Goal: Task Accomplishment & Management: Manage account settings

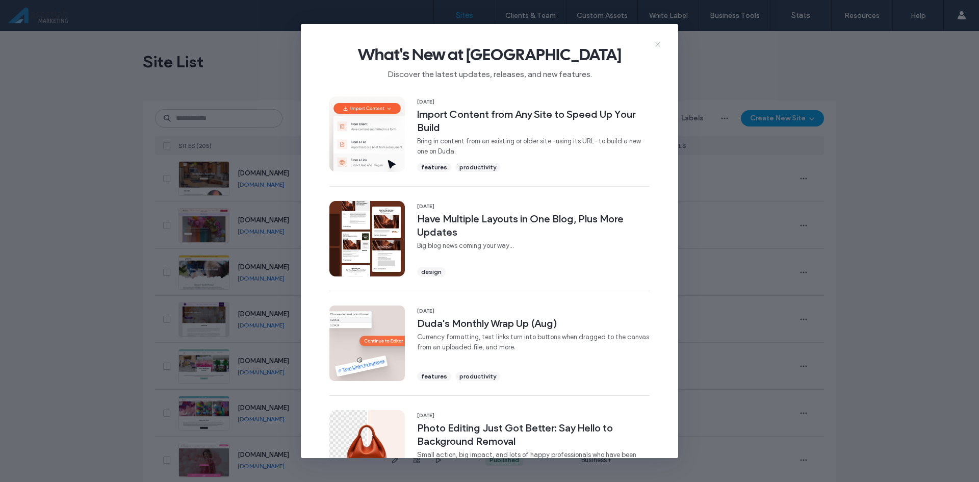
click at [656, 43] on icon at bounding box center [658, 44] width 8 height 8
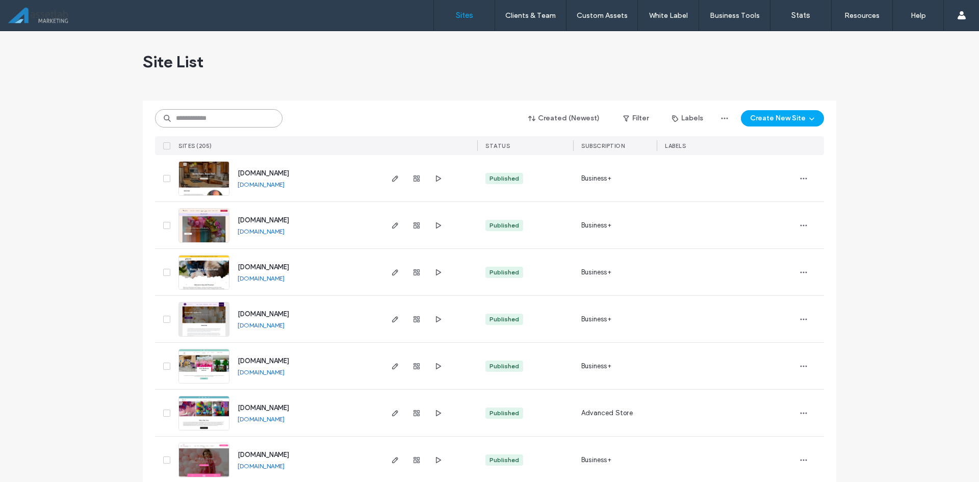
click at [221, 121] on input at bounding box center [218, 118] width 127 height 18
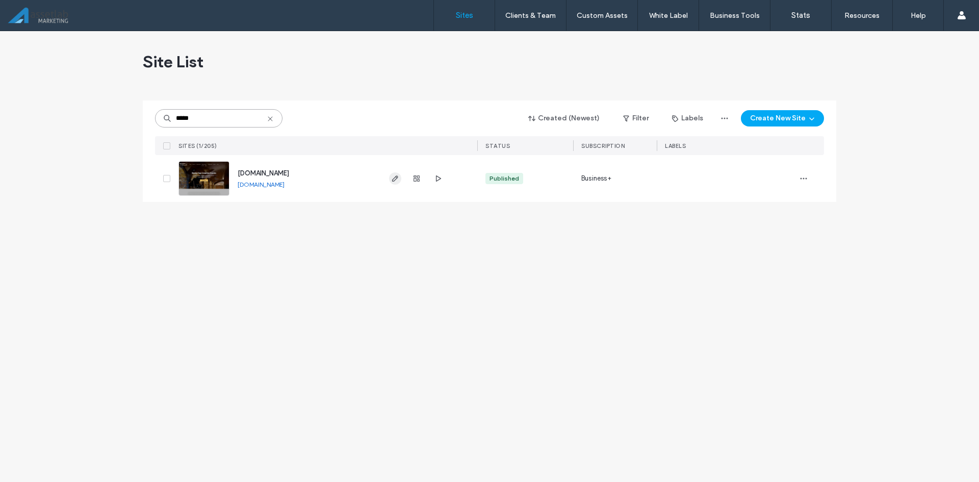
type input "*****"
click at [395, 180] on icon "button" at bounding box center [395, 178] width 8 height 8
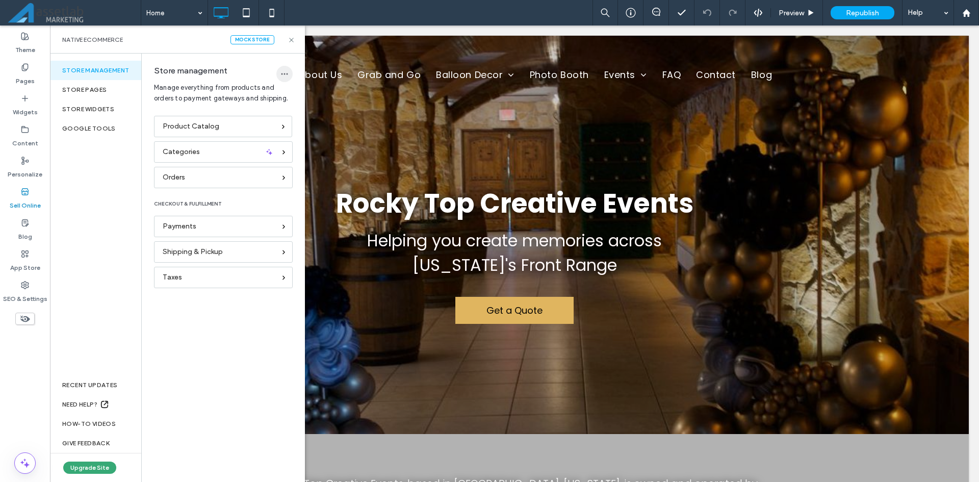
click at [282, 72] on icon "button" at bounding box center [284, 74] width 8 height 8
click at [95, 66] on div "Store management" at bounding box center [95, 70] width 91 height 19
click at [285, 71] on icon "button" at bounding box center [284, 74] width 8 height 8
click at [32, 80] on label "Pages" at bounding box center [25, 78] width 19 height 14
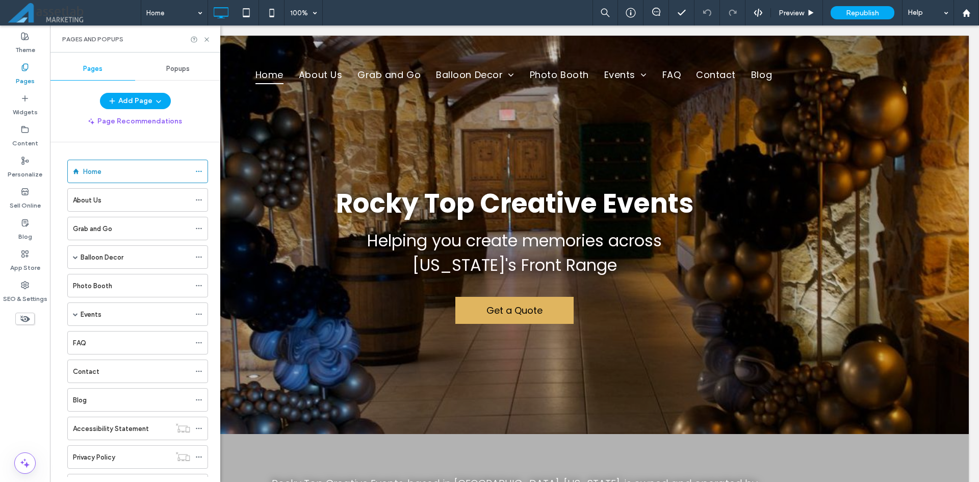
scroll to position [239, 0]
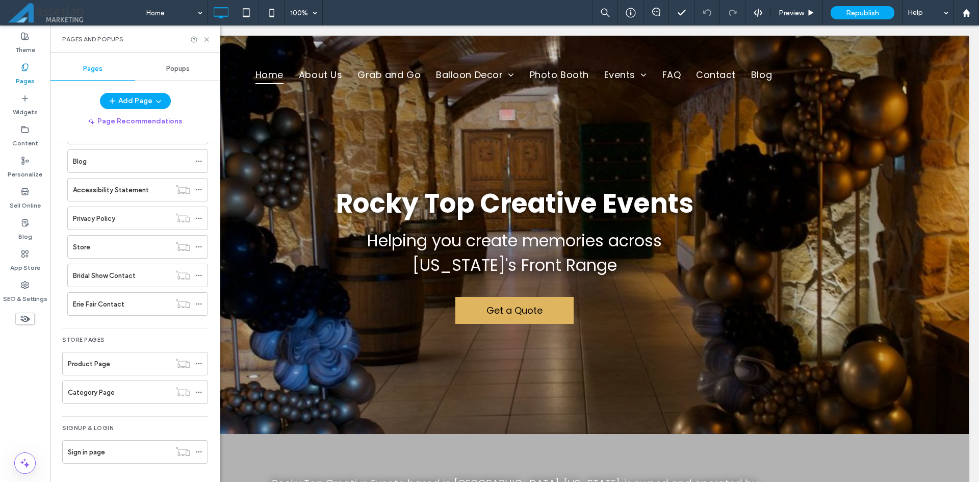
click at [108, 250] on div "Store" at bounding box center [121, 247] width 97 height 11
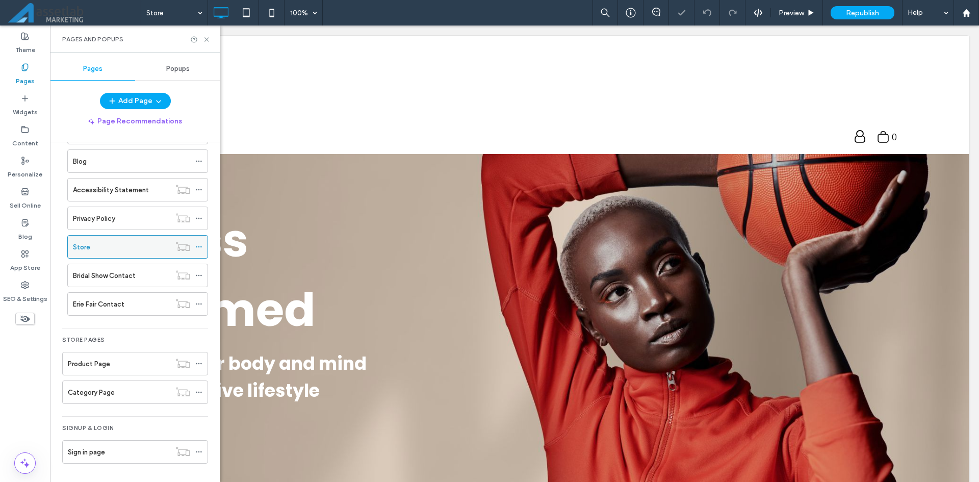
click at [202, 244] on div at bounding box center [201, 246] width 12 height 15
click at [197, 247] on icon at bounding box center [198, 246] width 7 height 7
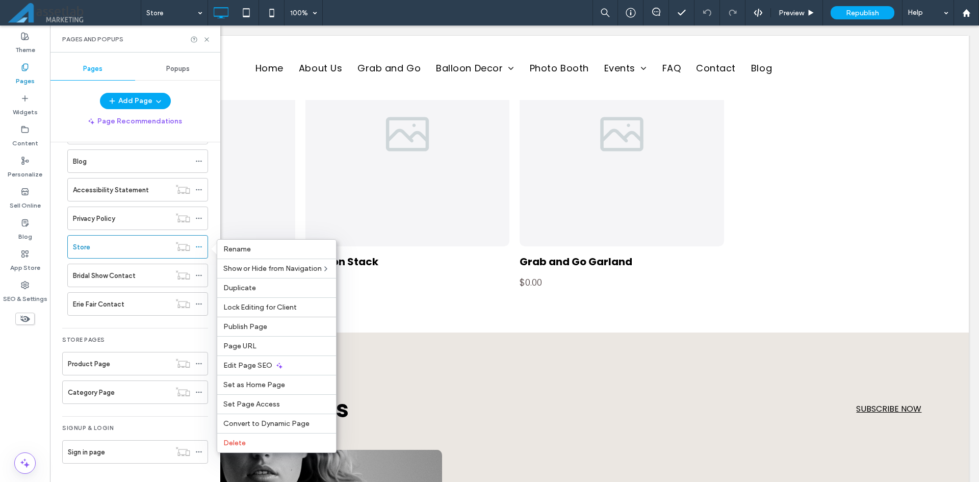
scroll to position [663, 0]
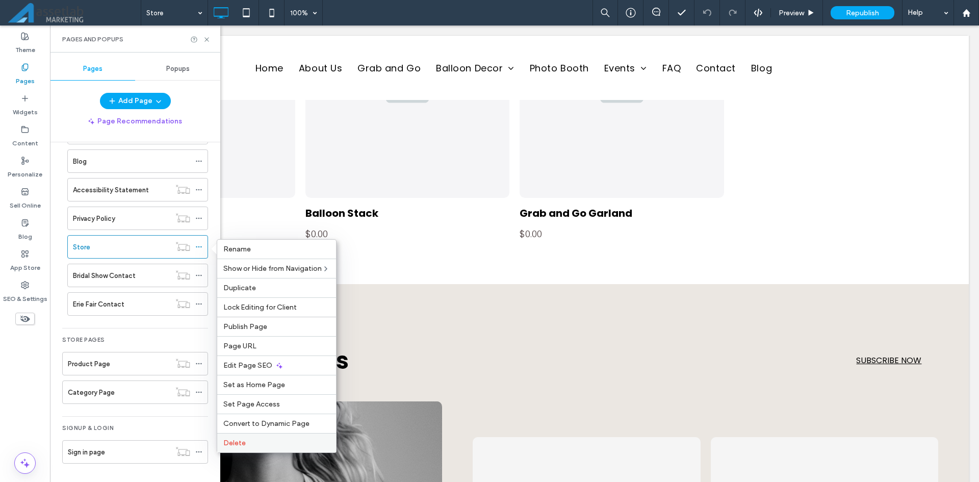
click at [255, 441] on label "Delete" at bounding box center [276, 443] width 107 height 9
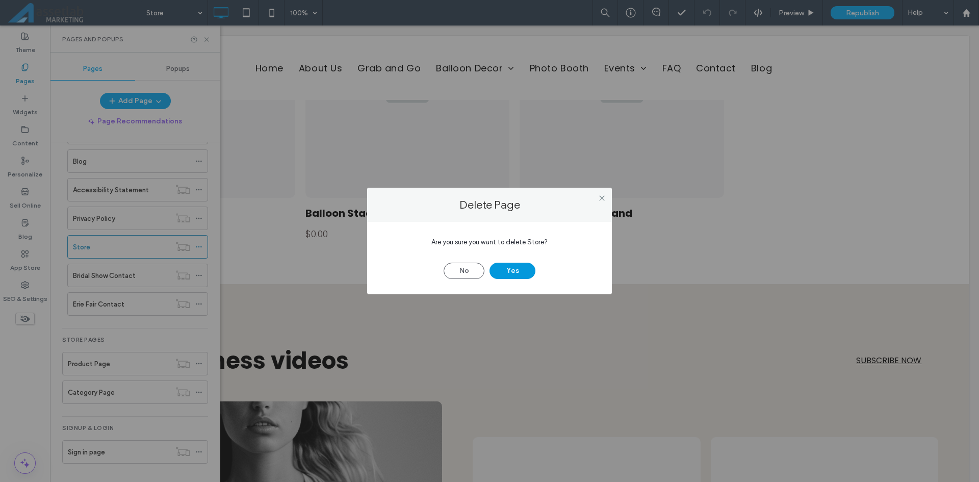
click at [501, 270] on button "Yes" at bounding box center [513, 271] width 46 height 16
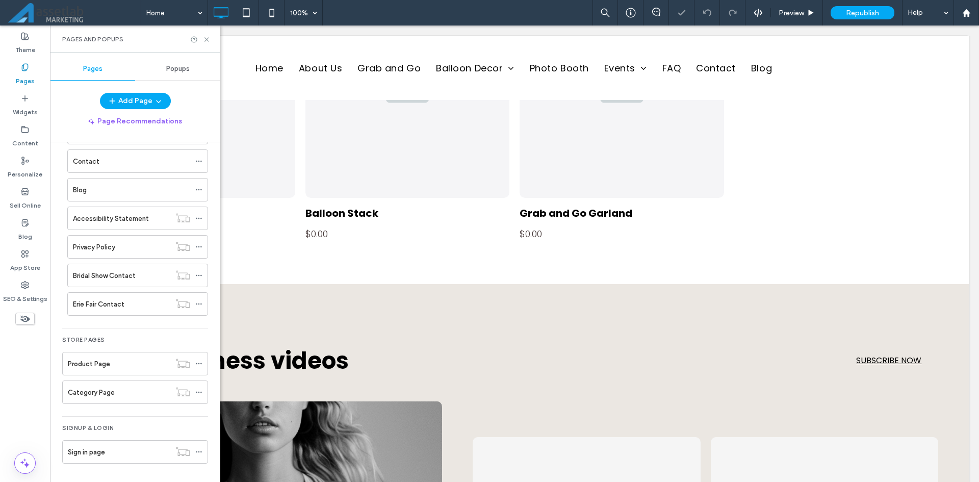
scroll to position [210, 0]
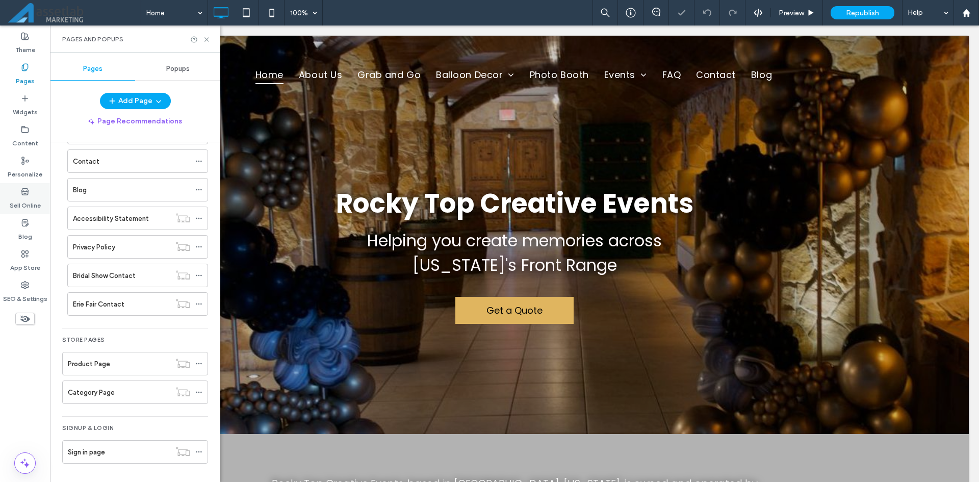
click at [34, 190] on div "Sell Online" at bounding box center [25, 198] width 50 height 31
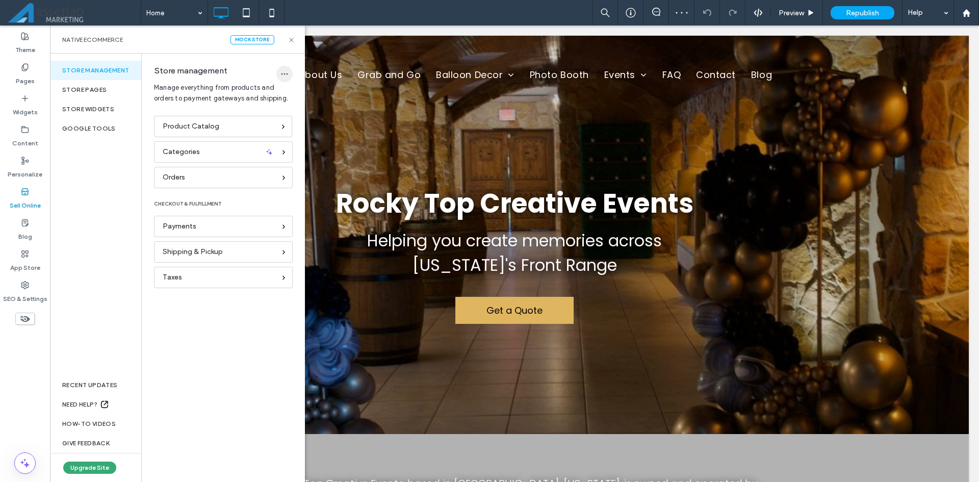
click at [283, 69] on span "button" at bounding box center [284, 74] width 16 height 16
click at [303, 104] on span "Delete Store" at bounding box center [316, 100] width 39 height 10
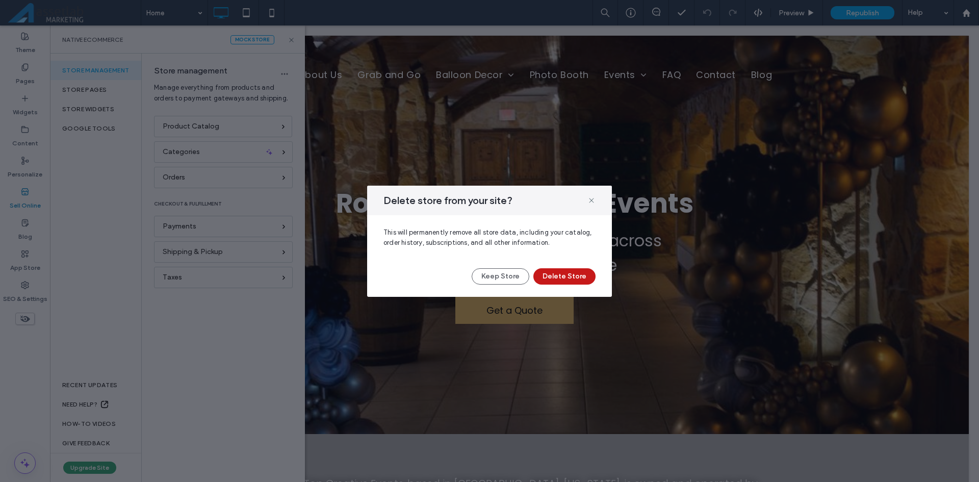
click at [543, 271] on button "Delete Store" at bounding box center [564, 276] width 62 height 16
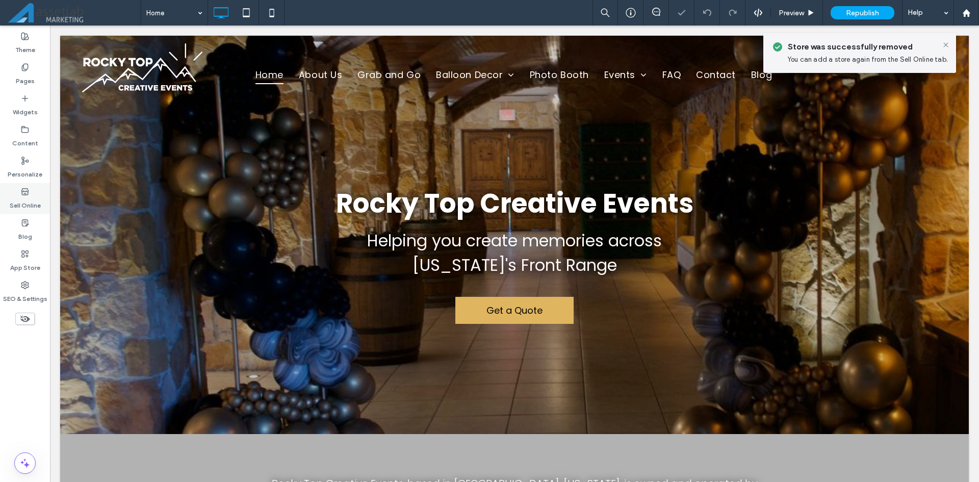
click at [35, 197] on label "Sell Online" at bounding box center [25, 203] width 31 height 14
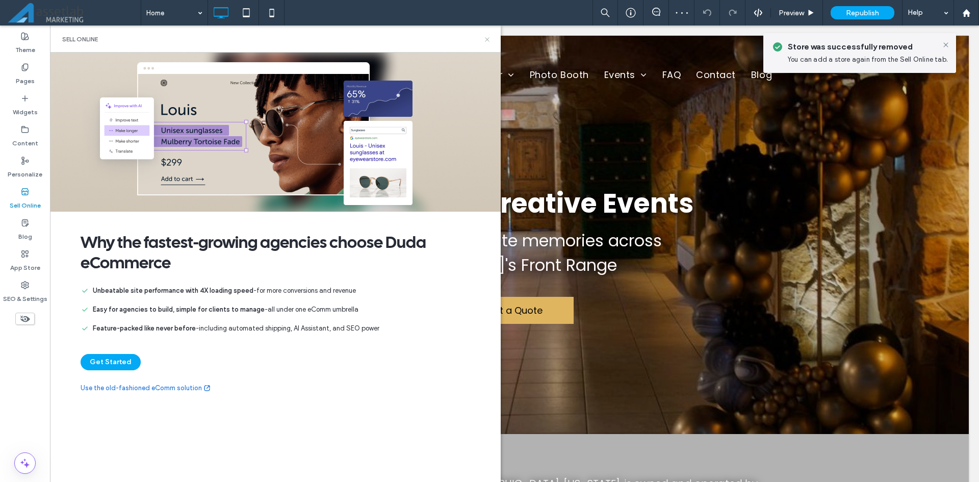
click at [489, 37] on use at bounding box center [487, 39] width 4 height 4
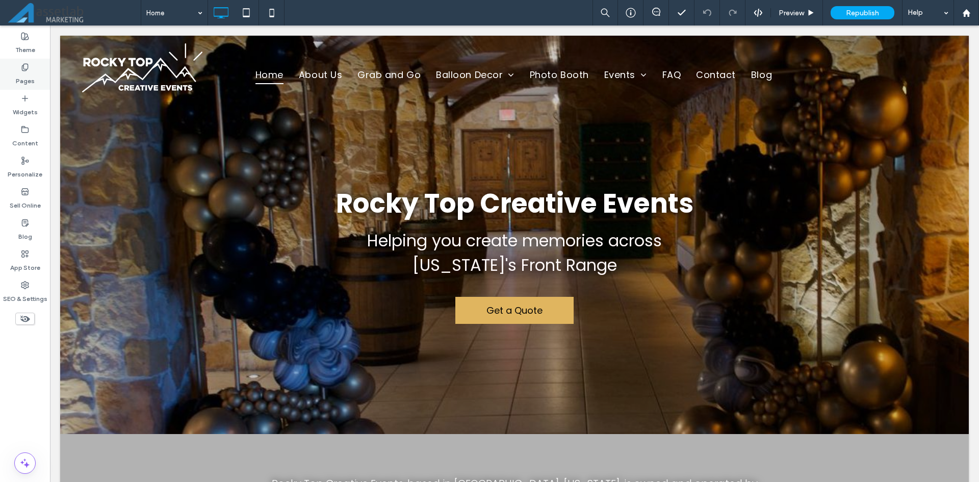
click at [45, 78] on div "Pages" at bounding box center [25, 74] width 50 height 31
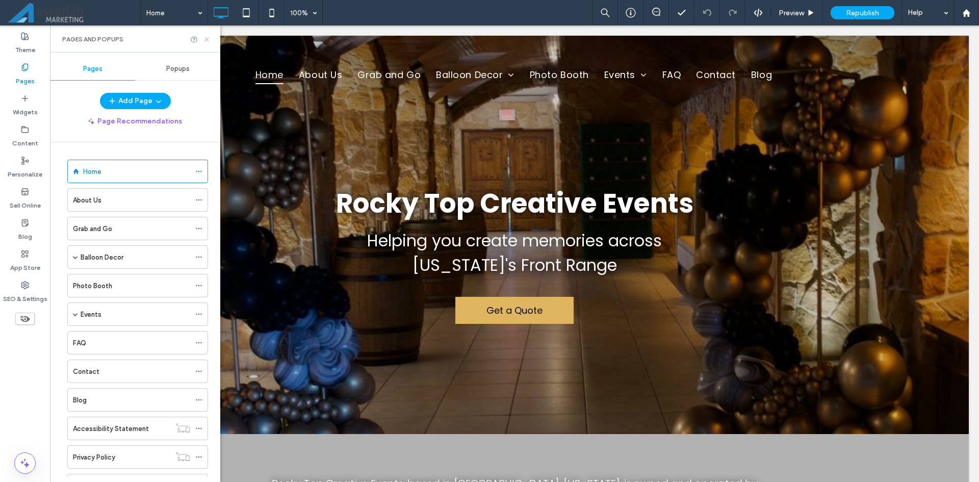
click at [207, 38] on icon at bounding box center [207, 40] width 8 height 8
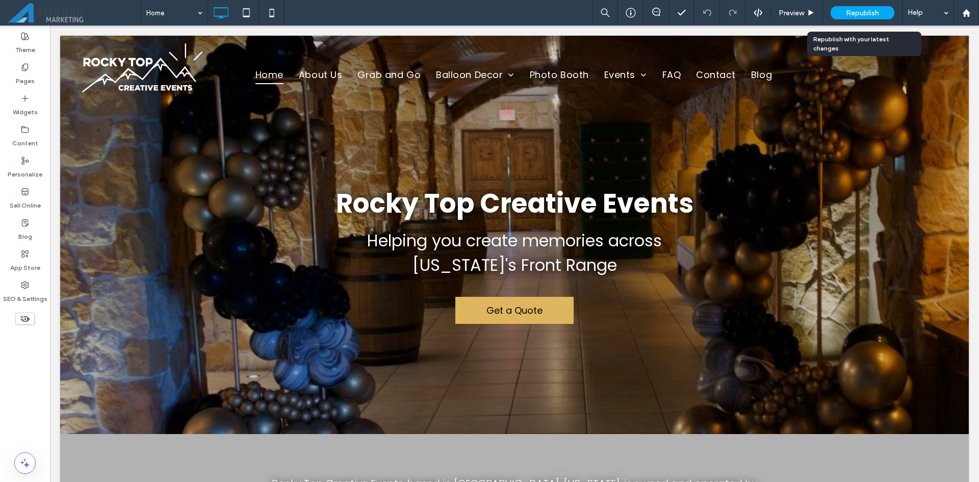
click at [876, 14] on span "Republish" at bounding box center [862, 13] width 33 height 9
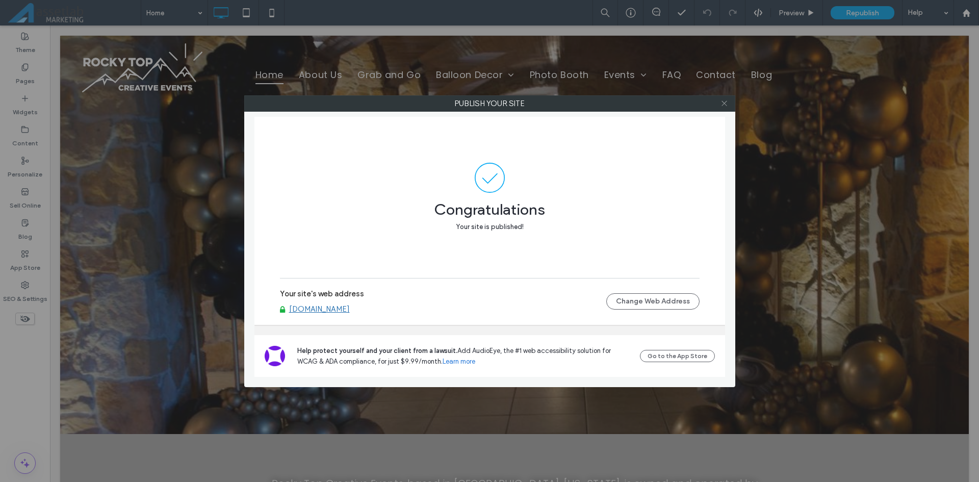
click at [724, 107] on icon at bounding box center [725, 103] width 8 height 8
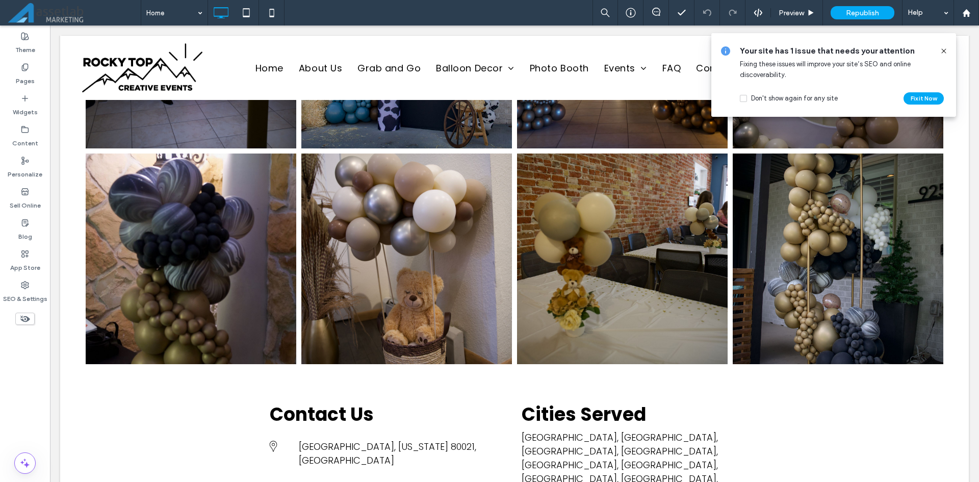
scroll to position [3308, 0]
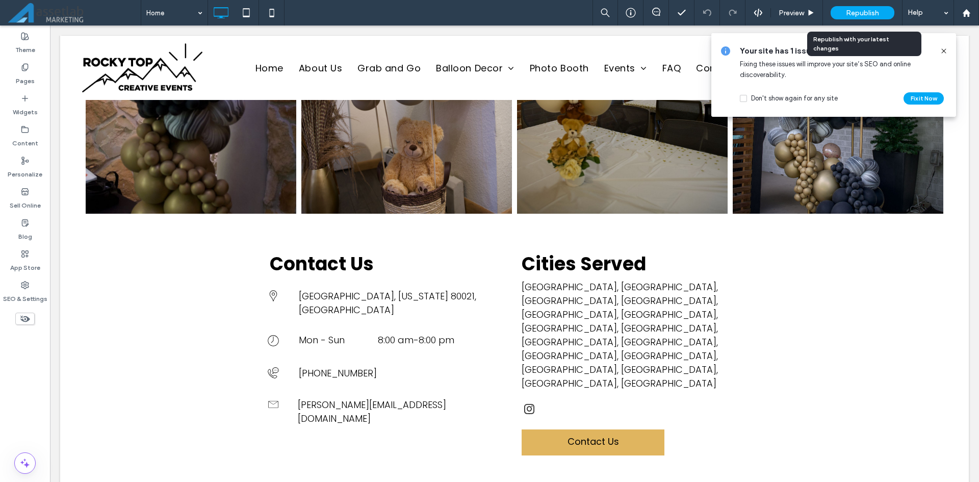
click at [866, 9] on span "Republish" at bounding box center [862, 13] width 33 height 9
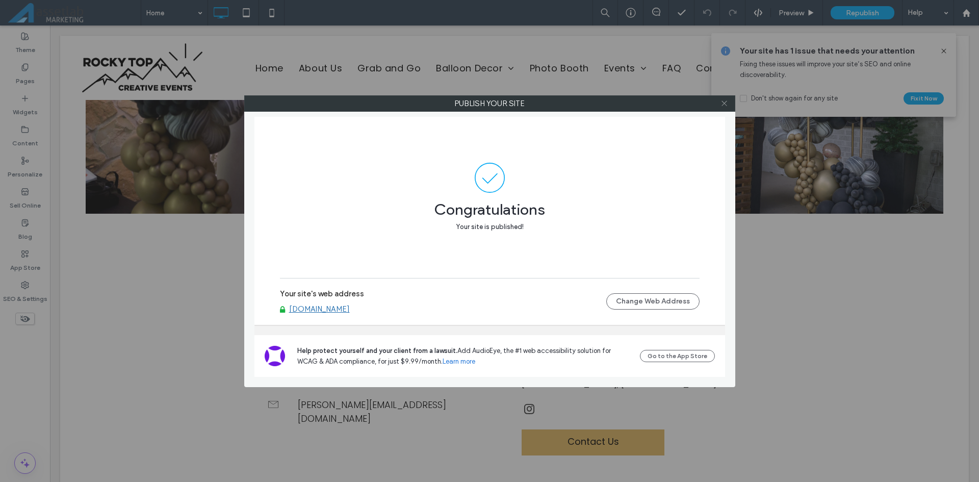
click at [725, 100] on icon at bounding box center [725, 103] width 8 height 8
